Goal: Task Accomplishment & Management: Complete application form

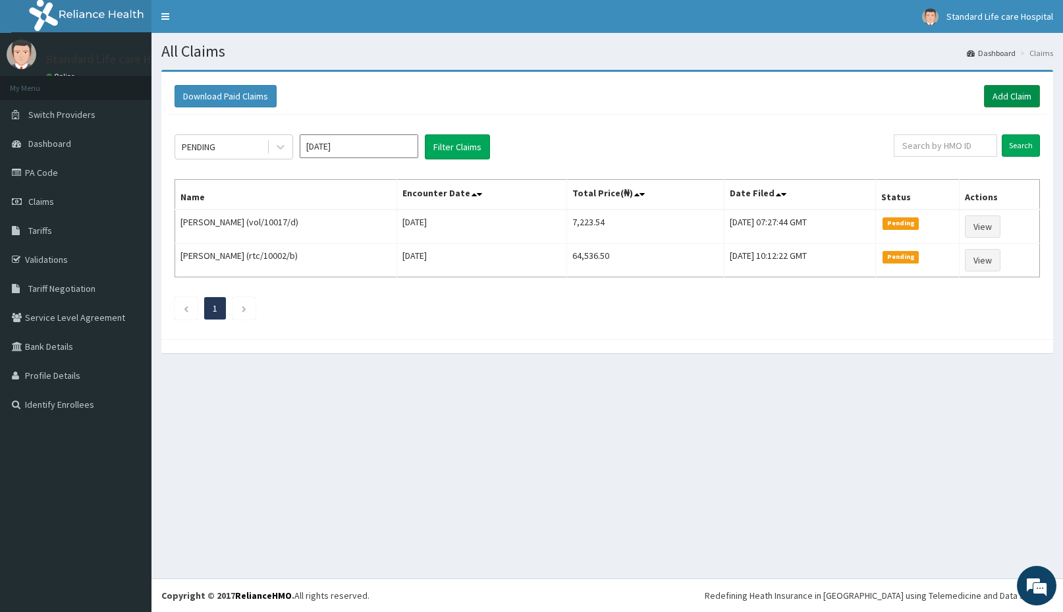
click at [1016, 96] on link "Add Claim" at bounding box center [1012, 96] width 56 height 22
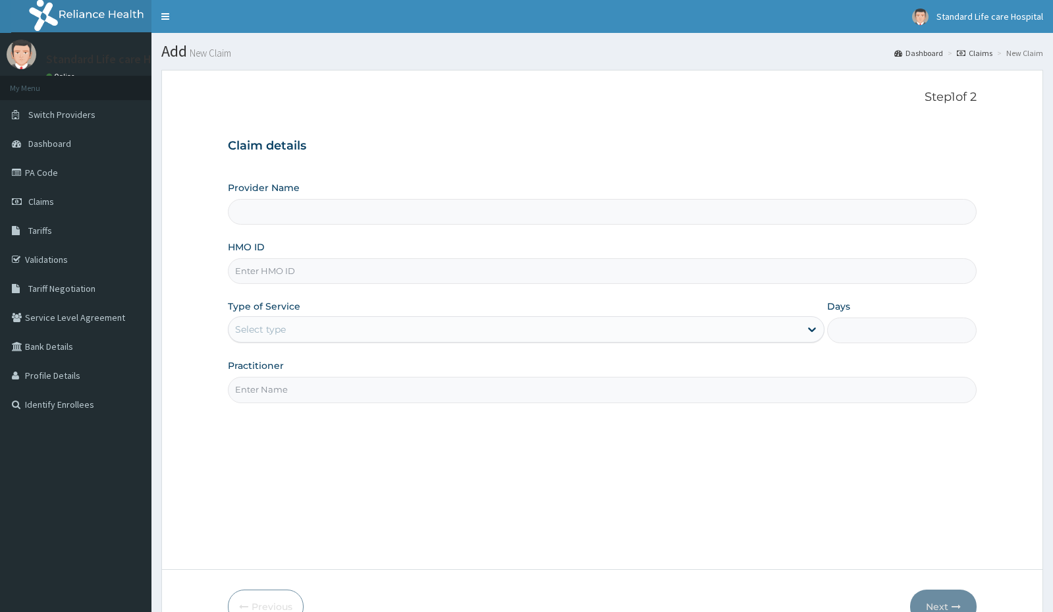
type input "Standard Life Care Hospital"
type input "SPH/10041/A"
click at [292, 324] on div "Select type" at bounding box center [515, 329] width 572 height 21
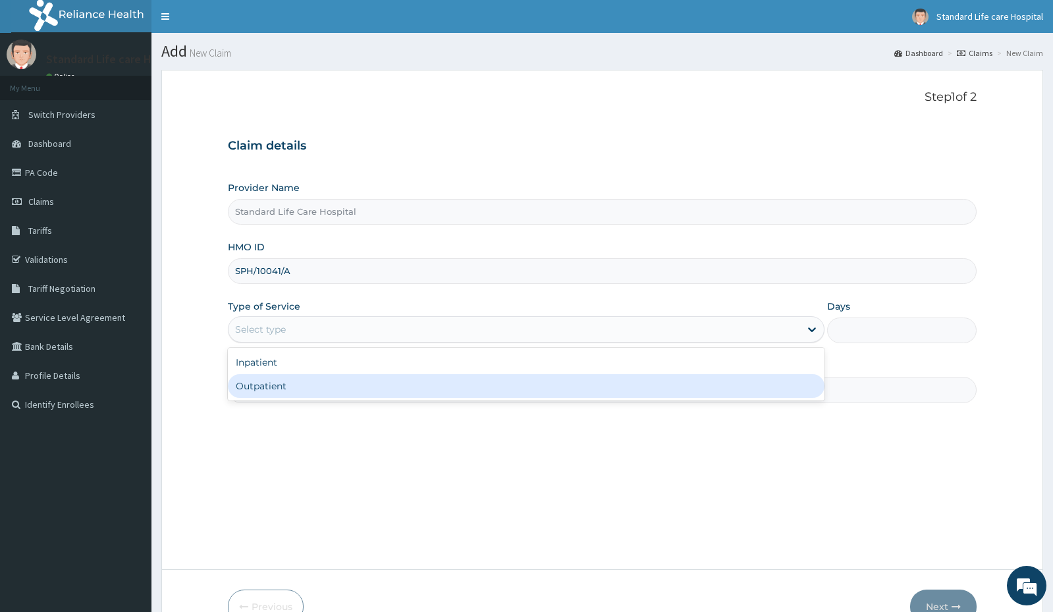
drag, startPoint x: 279, startPoint y: 389, endPoint x: 420, endPoint y: 388, distance: 141.6
click at [281, 389] on div "Outpatient" at bounding box center [526, 386] width 597 height 24
type input "1"
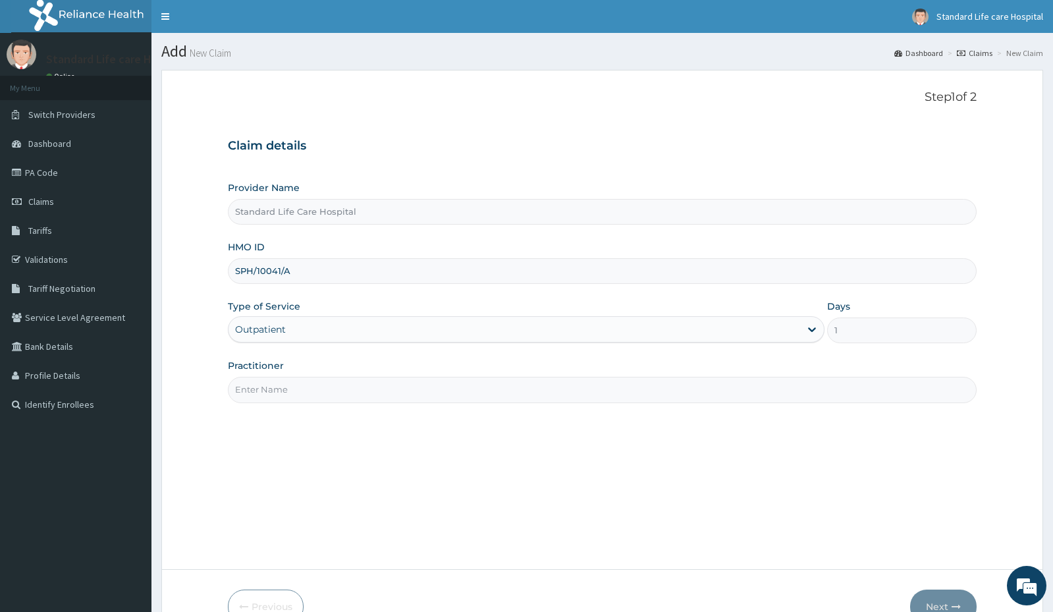
click at [580, 395] on input "Practitioner" at bounding box center [602, 390] width 748 height 26
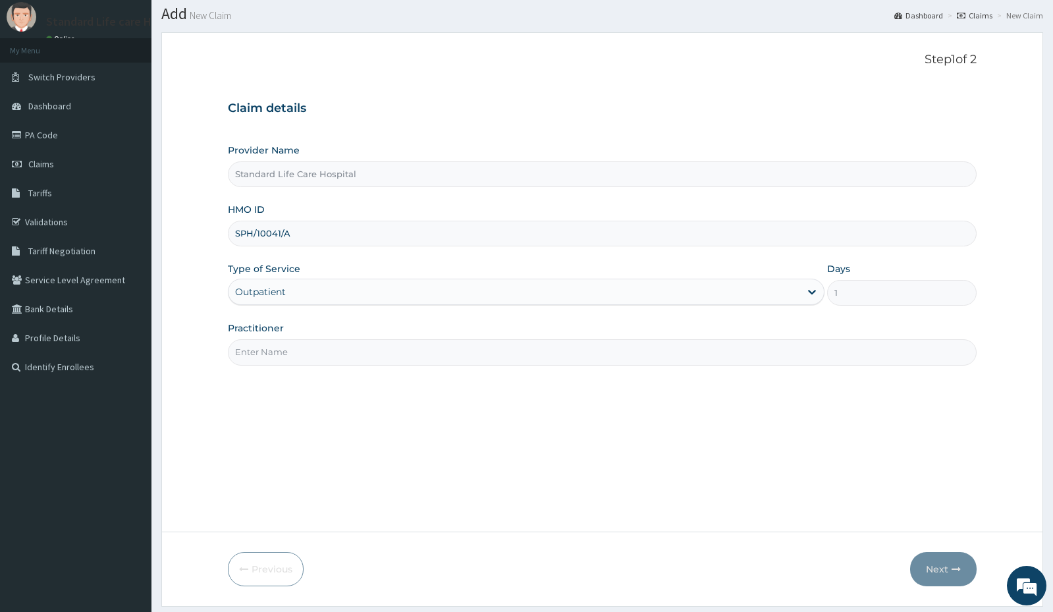
scroll to position [76, 0]
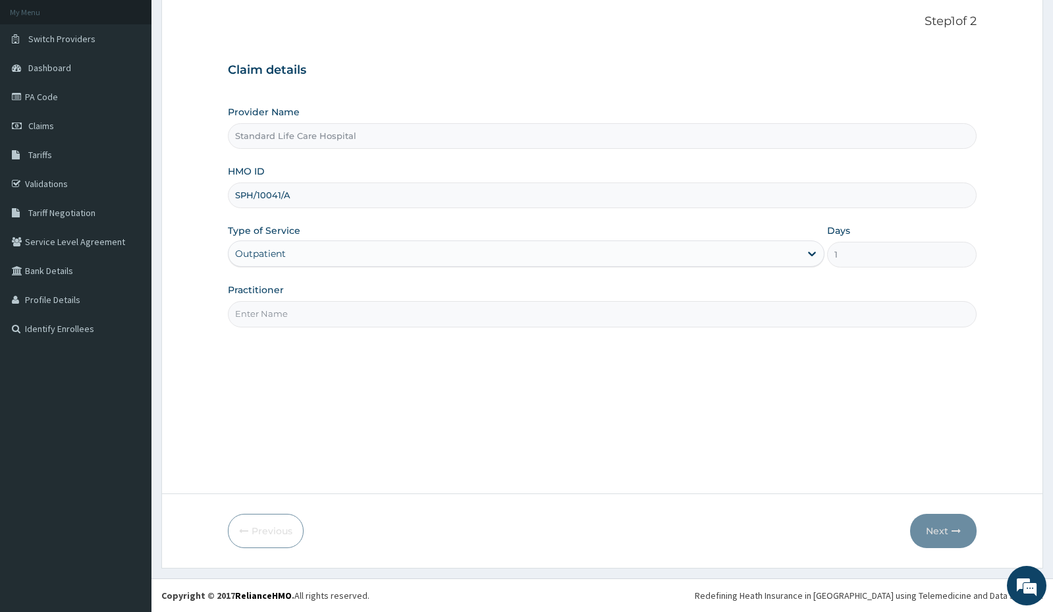
click at [514, 313] on input "Practitioner" at bounding box center [602, 314] width 748 height 26
type input "DR ADEWALE"
click at [941, 536] on button "Next" at bounding box center [943, 531] width 67 height 34
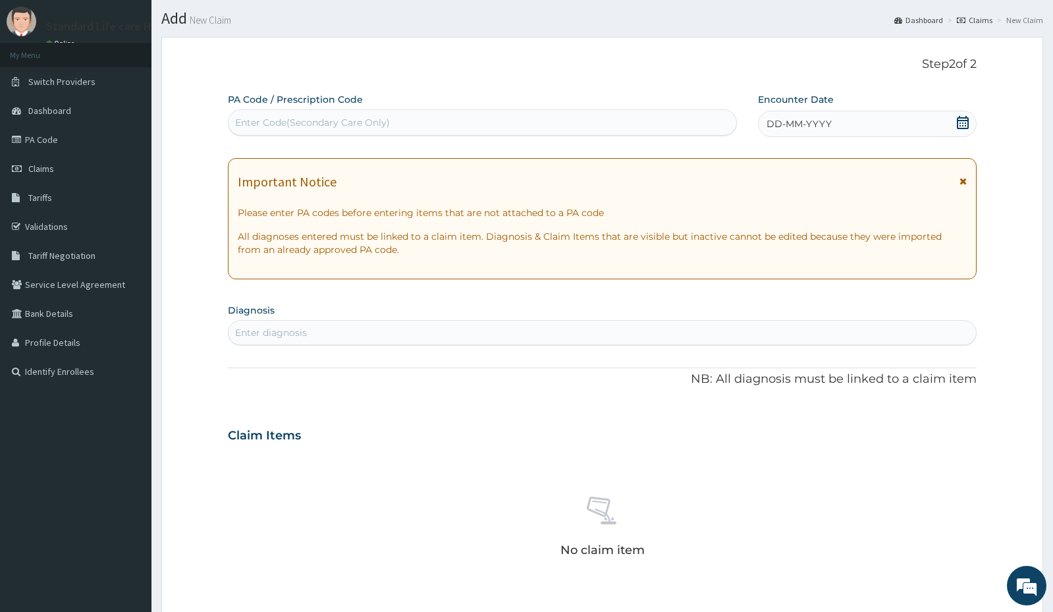
scroll to position [10, 0]
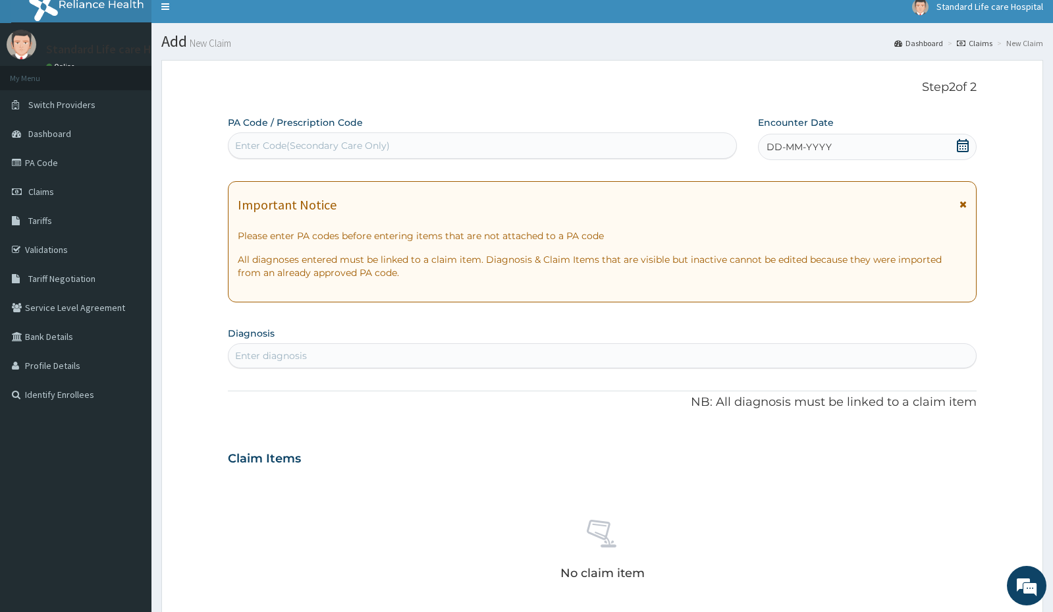
click at [962, 139] on icon at bounding box center [962, 145] width 13 height 13
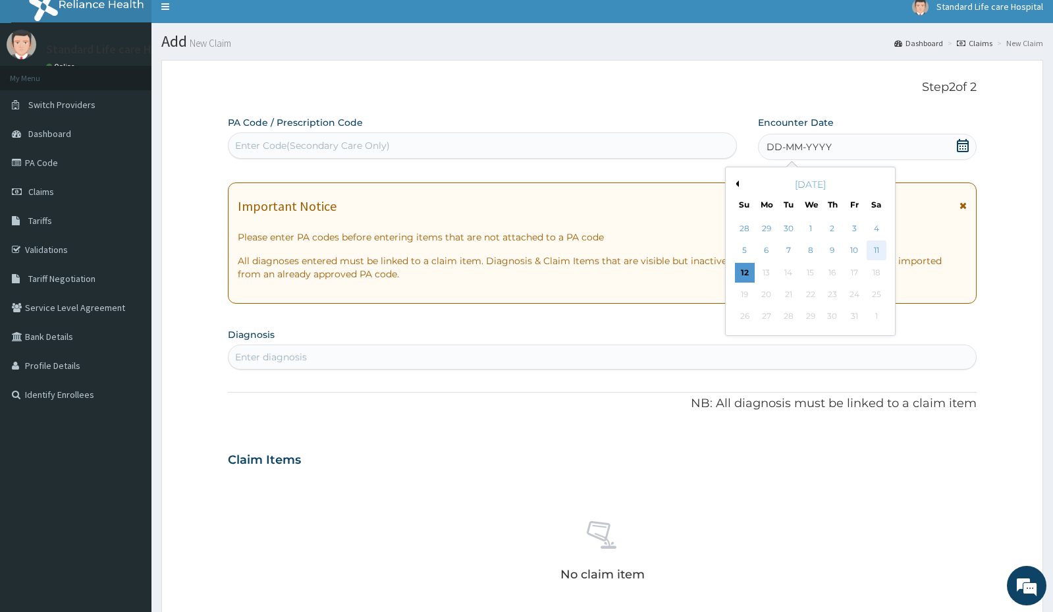
click at [875, 248] on div "11" at bounding box center [877, 251] width 20 height 20
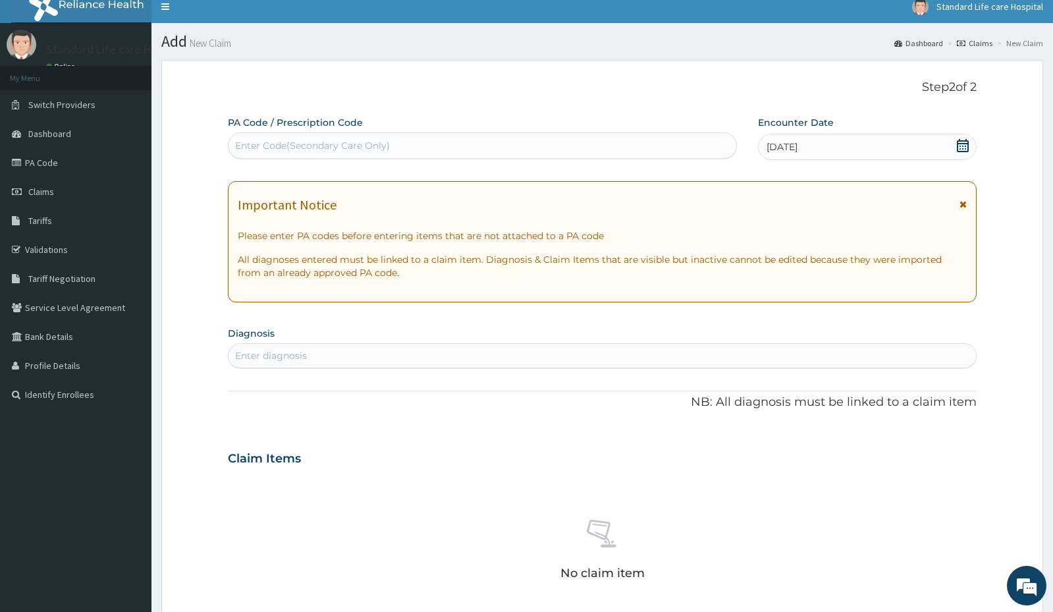
click at [424, 354] on div "Enter diagnosis" at bounding box center [602, 355] width 747 height 21
click at [366, 360] on div "Enter diagnosis" at bounding box center [602, 355] width 747 height 21
click at [76, 254] on link "Validations" at bounding box center [75, 249] width 151 height 29
